Goal: Check status: Check status

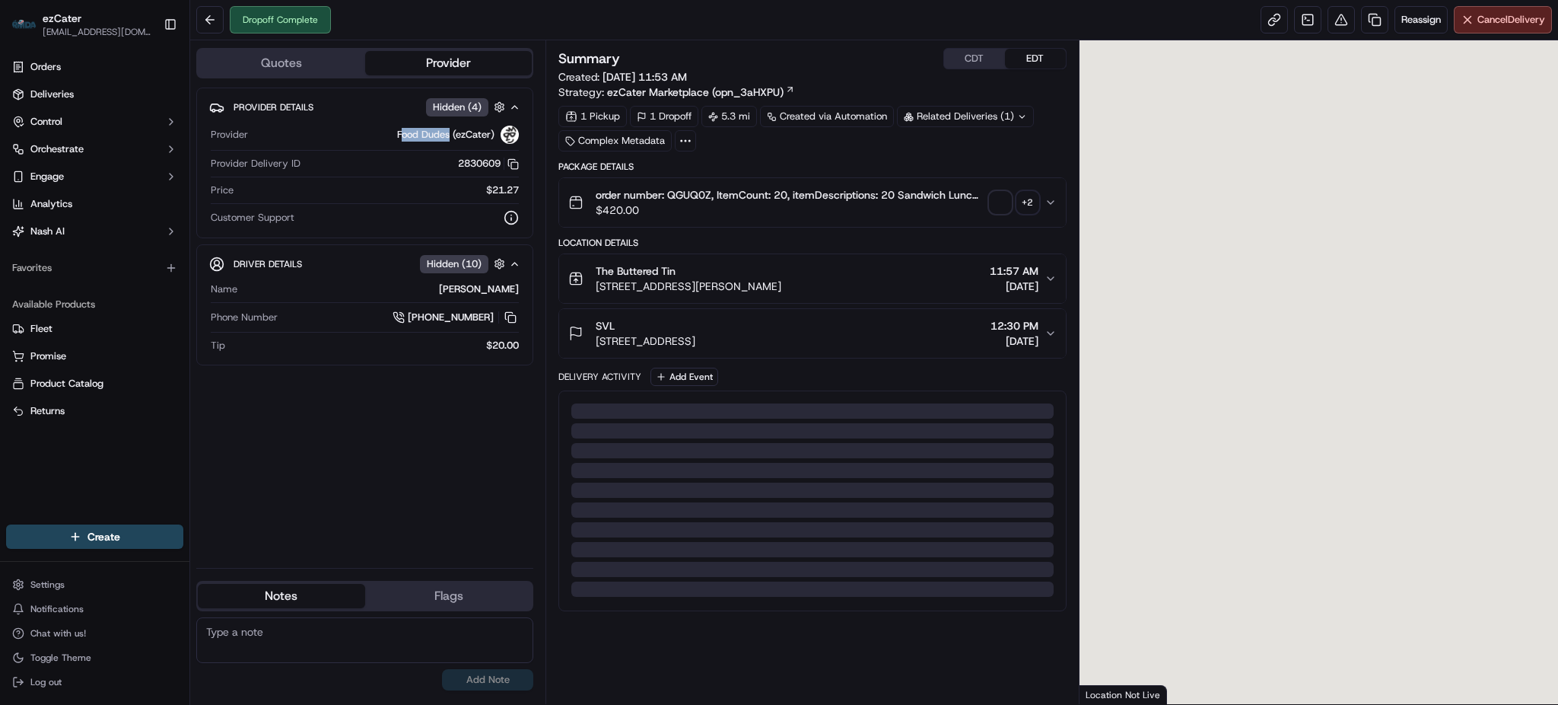
drag, startPoint x: 417, startPoint y: 132, endPoint x: 382, endPoint y: 85, distance: 58.1
click at [397, 132] on span "Food Dudes (ezCater)" at bounding box center [445, 135] width 97 height 14
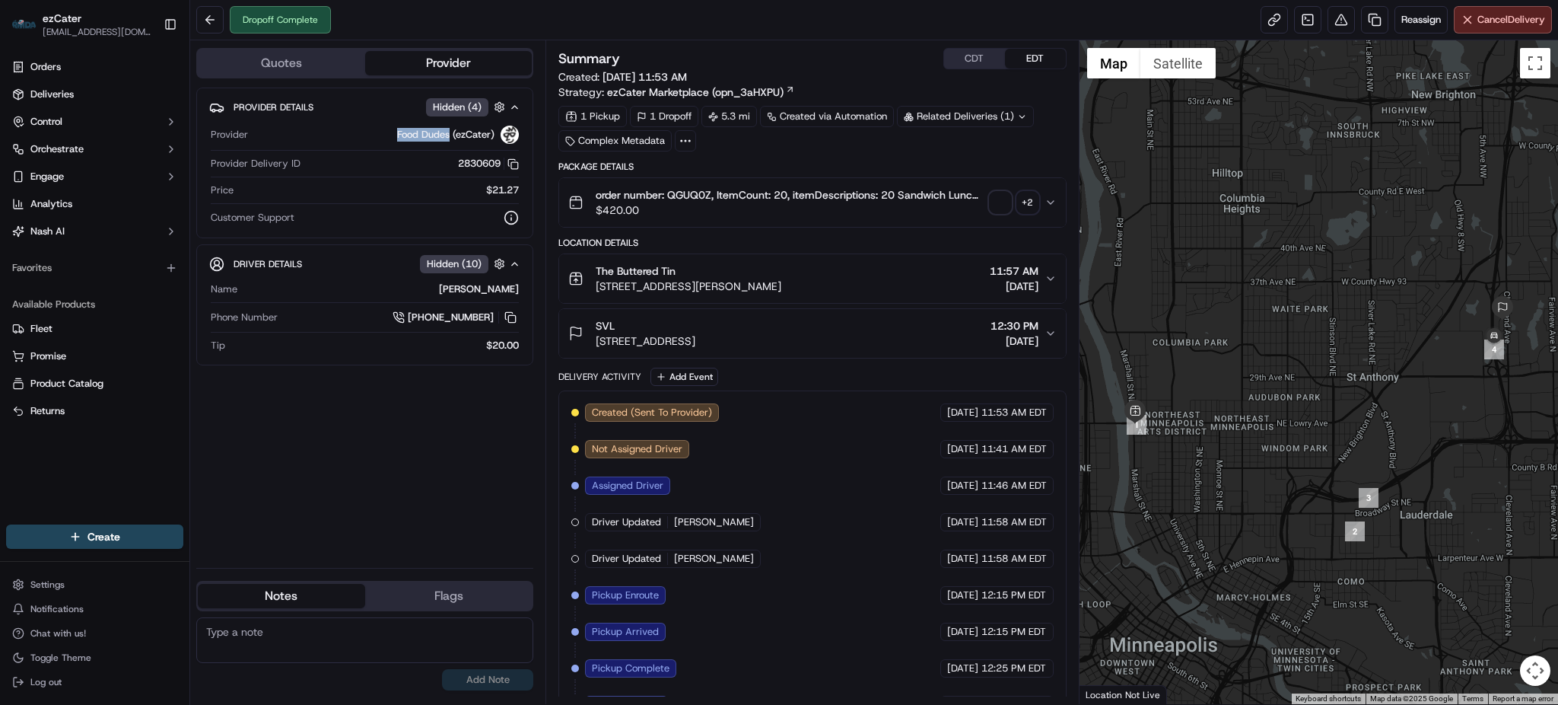
scroll to position [141, 0]
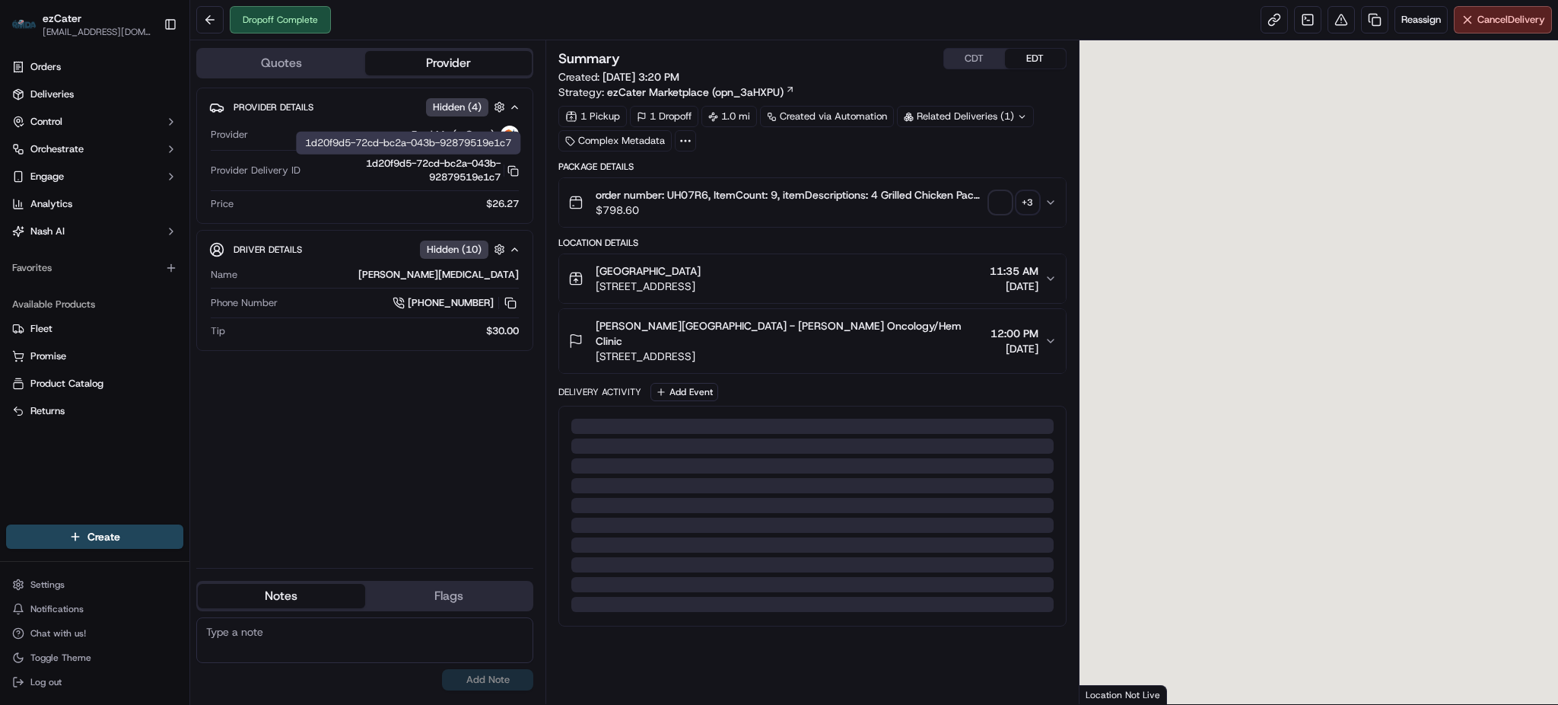
drag, startPoint x: 451, startPoint y: 131, endPoint x: 494, endPoint y: 141, distance: 43.7
click at [416, 132] on div "1d20f9d5-72cd-bc2a-043b-92879519e1c7 1d20f9d5-72cd-bc2a-043b-92879519e1c7" at bounding box center [408, 143] width 224 height 23
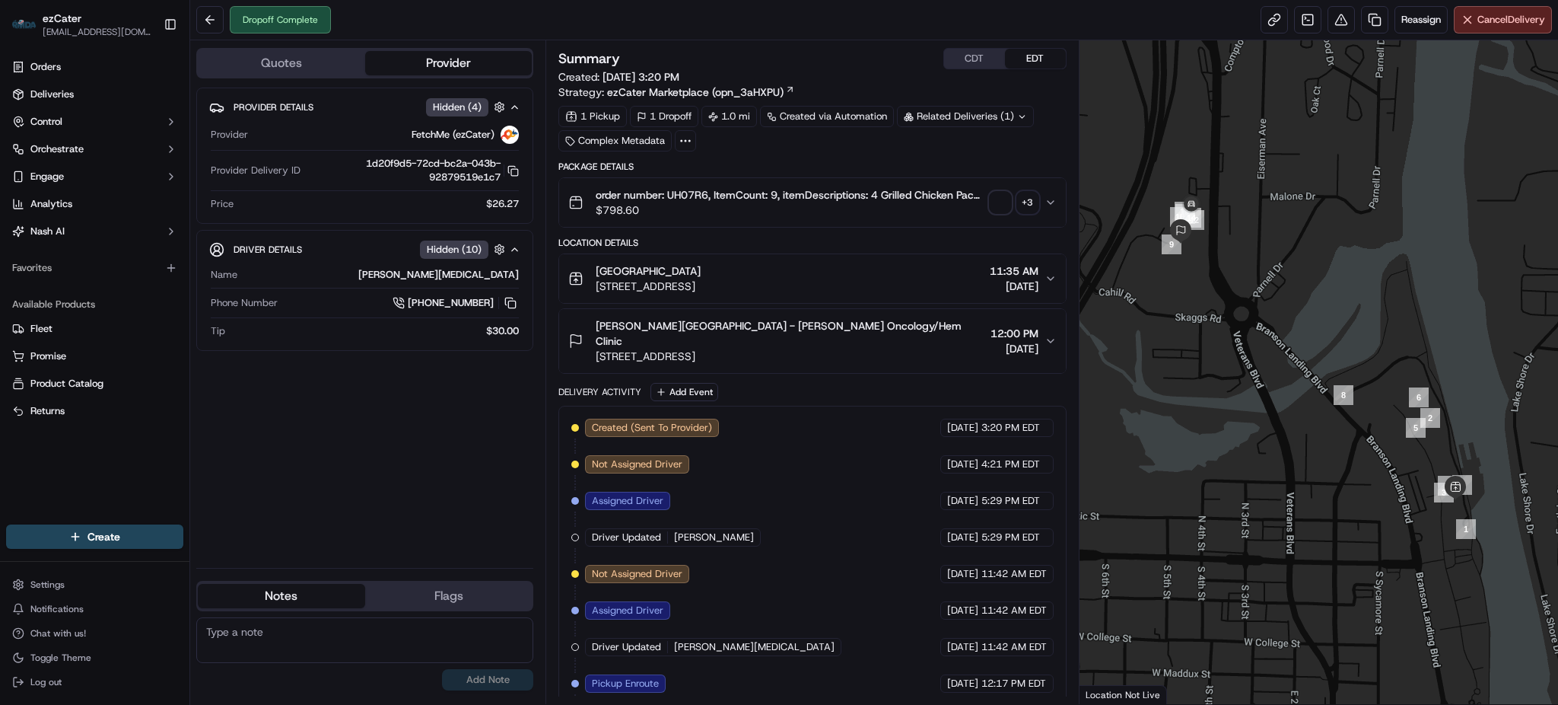
drag, startPoint x: 447, startPoint y: 133, endPoint x: 392, endPoint y: 113, distance: 59.2
click at [406, 135] on div "FetchMe (ezCater)" at bounding box center [386, 135] width 265 height 18
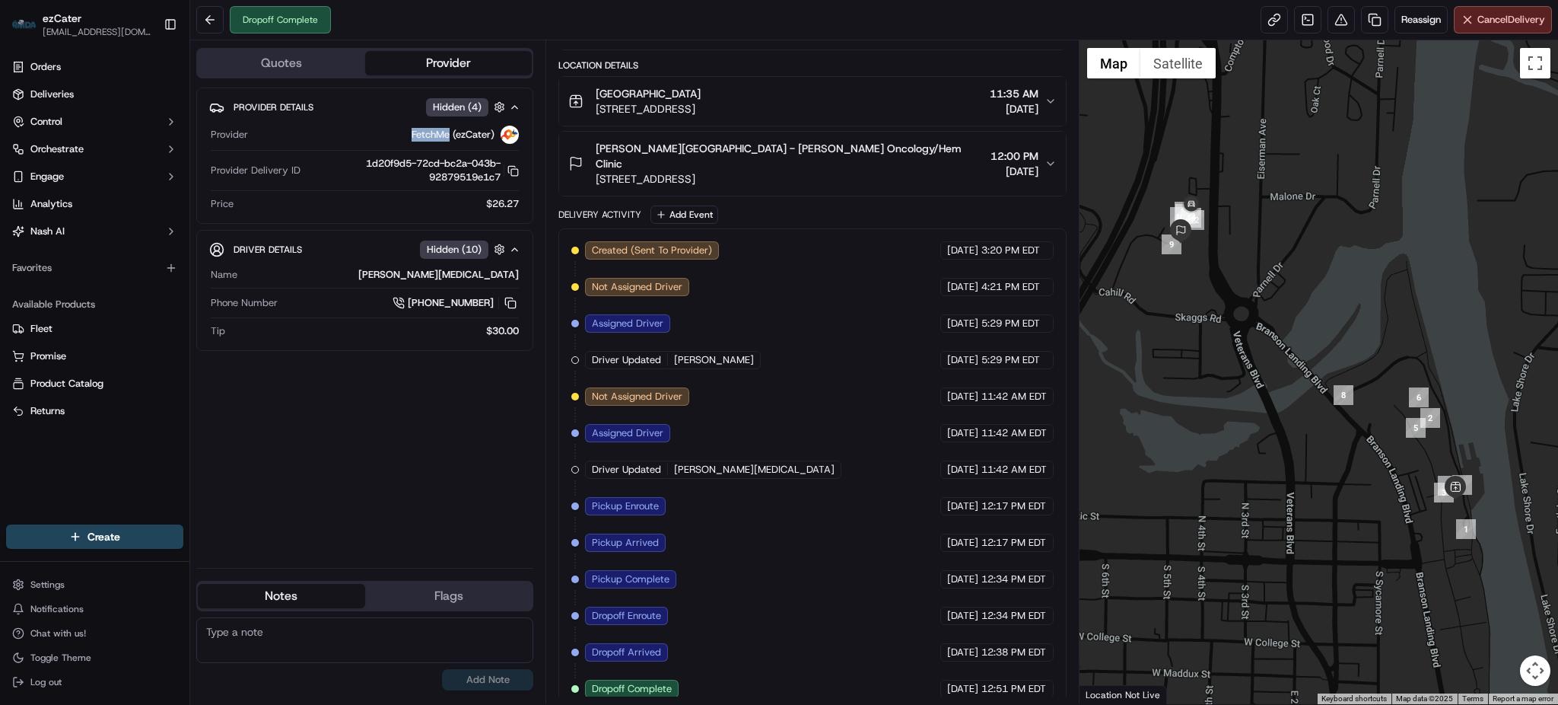
scroll to position [177, 0]
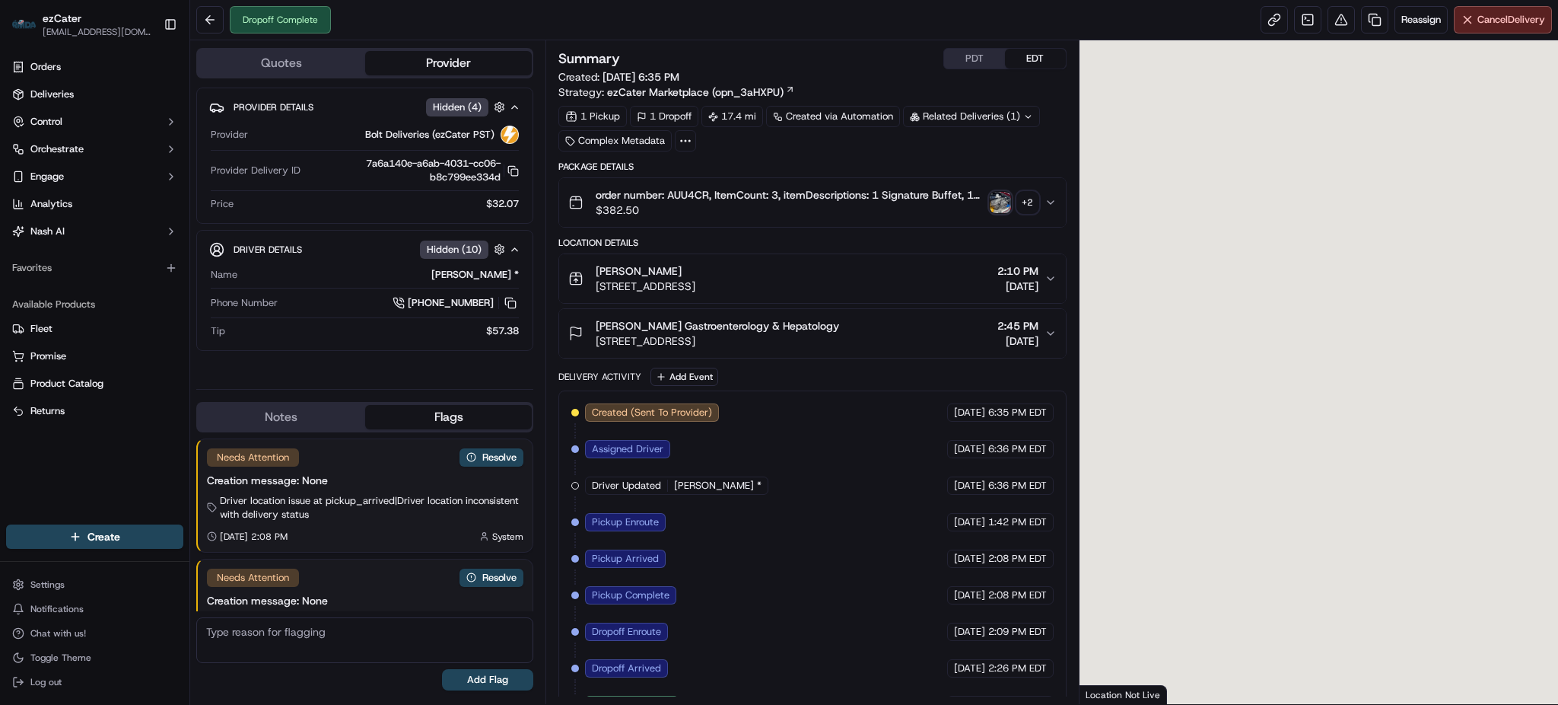
click at [359, 131] on div "Bolt Deliveries (ezCater PST)" at bounding box center [386, 135] width 265 height 18
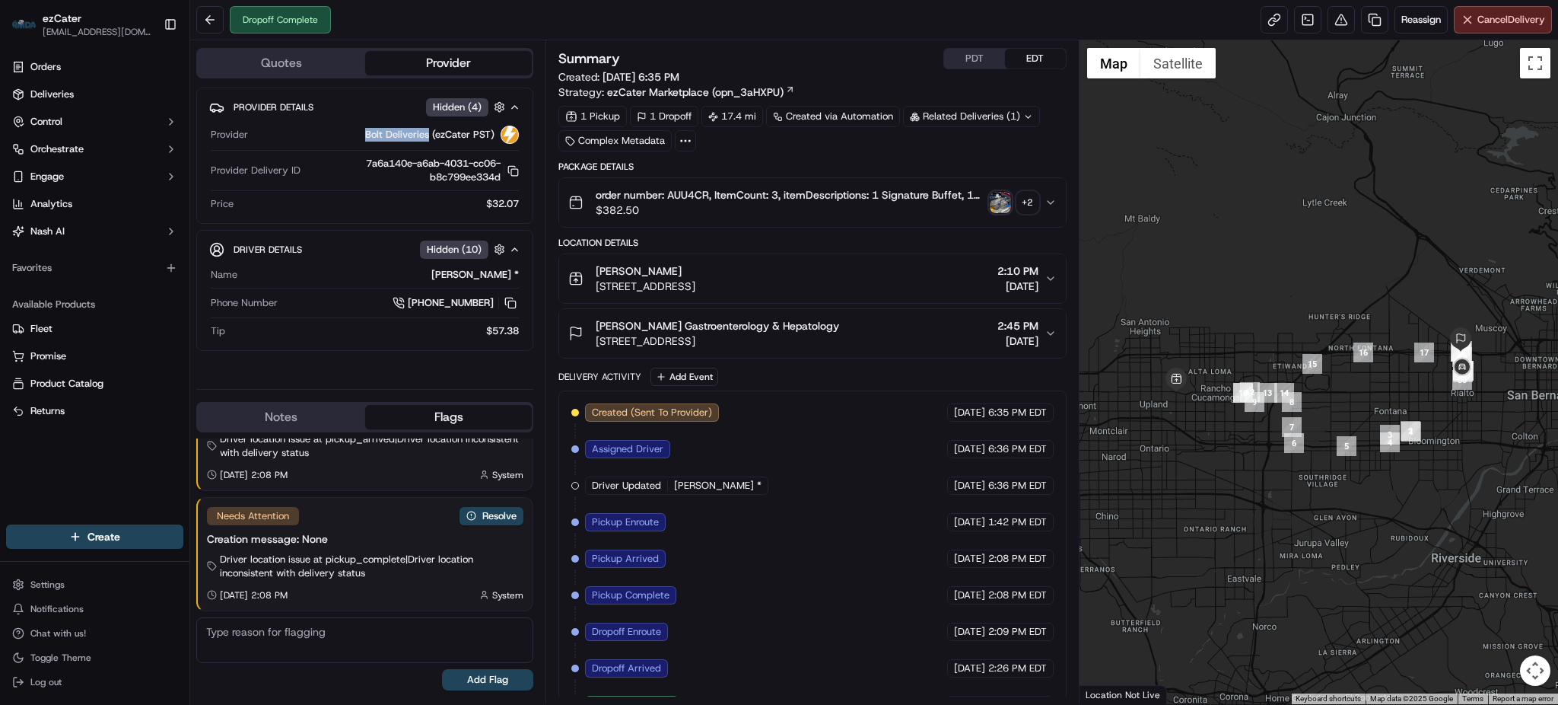
scroll to position [30, 0]
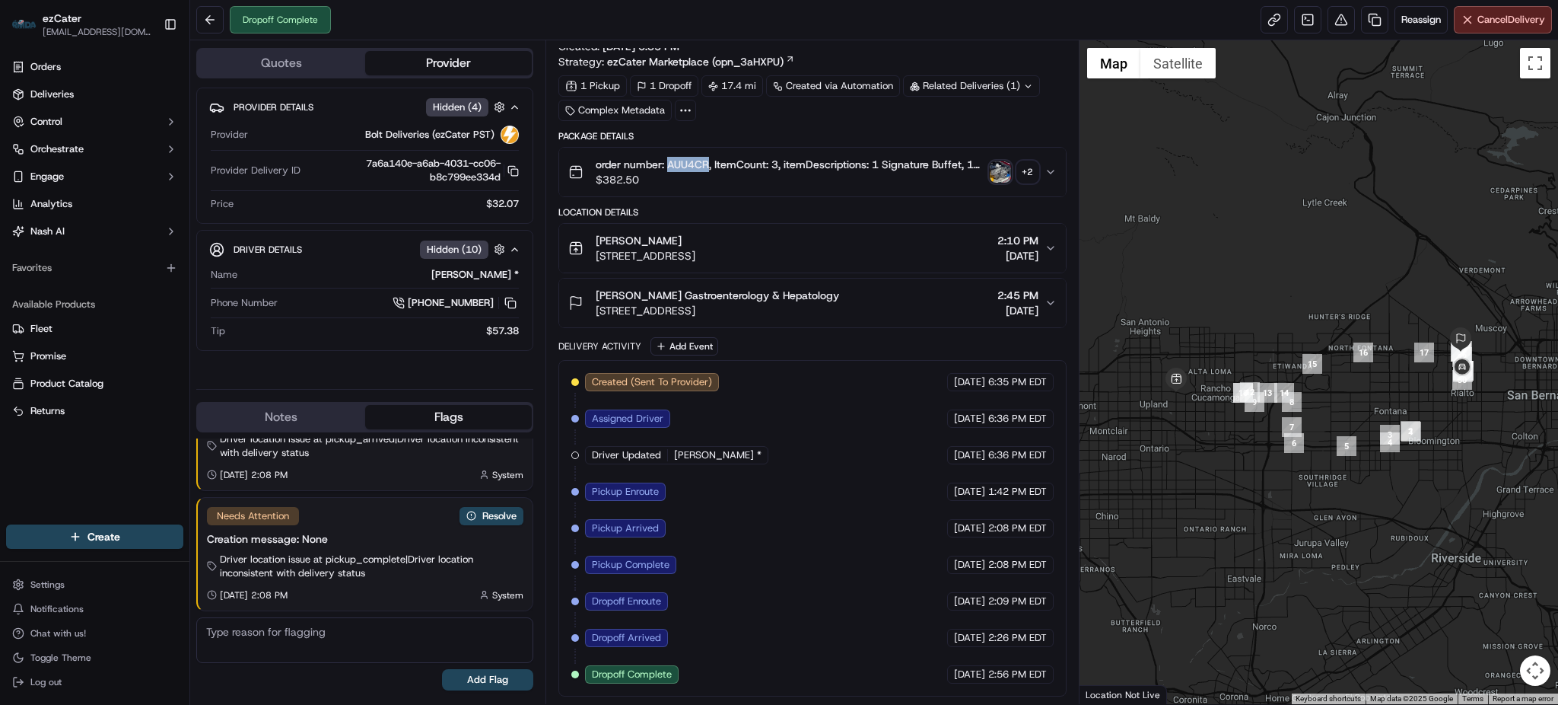
drag, startPoint x: 711, startPoint y: 161, endPoint x: 668, endPoint y: 164, distance: 42.7
click at [668, 164] on span "order number: AUU4CR, ItemCount: 3, itemDescriptions: 1 Signature Buffet, 1 Sig…" at bounding box center [789, 164] width 387 height 15
copy span "AUU4CR"
